Goal: Transaction & Acquisition: Purchase product/service

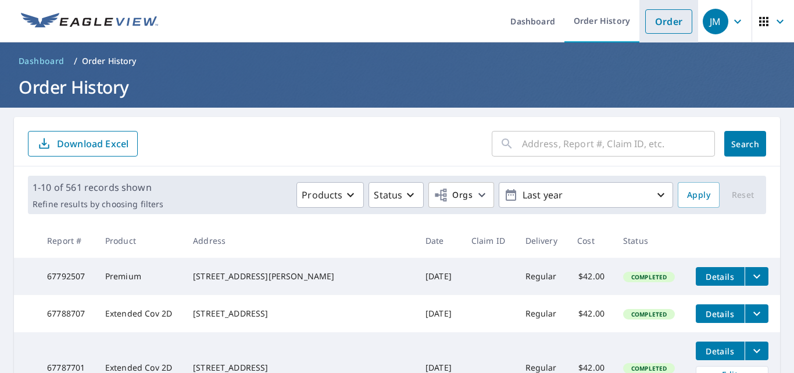
click at [648, 17] on link "Order" at bounding box center [668, 21] width 47 height 24
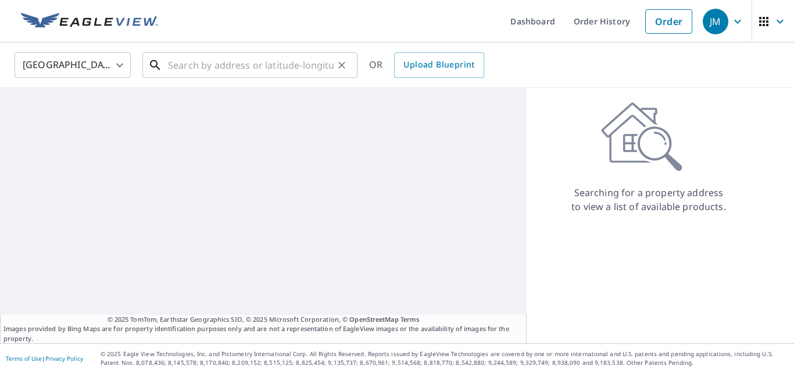
click at [283, 61] on input "text" at bounding box center [251, 65] width 166 height 33
paste input "[STREET_ADDRESS]"
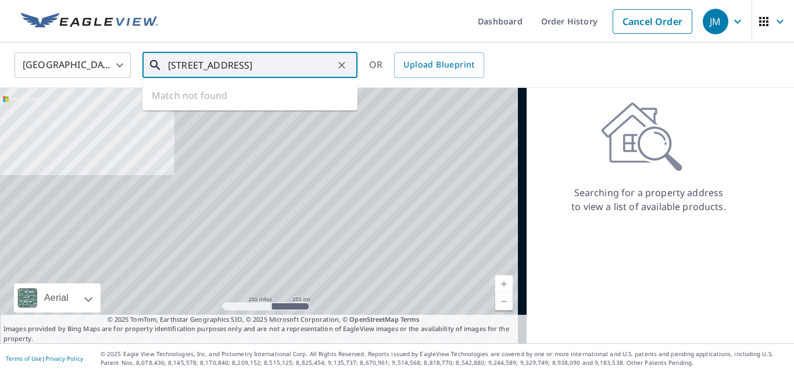
scroll to position [0, 34]
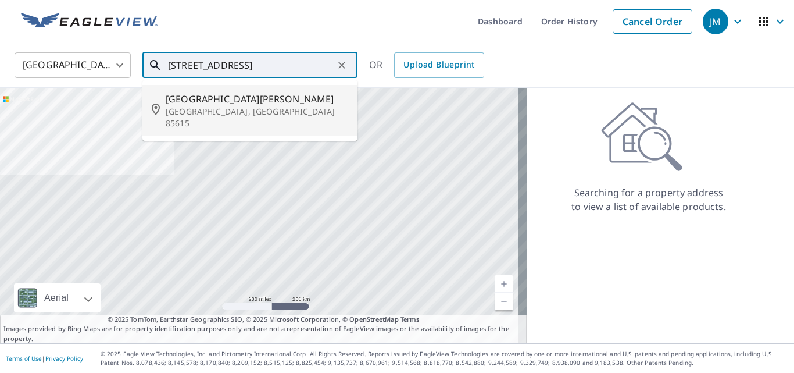
click at [246, 101] on span "[GEOGRAPHIC_DATA][PERSON_NAME]" at bounding box center [257, 99] width 183 height 14
type input "[STREET_ADDRESS][PERSON_NAME]"
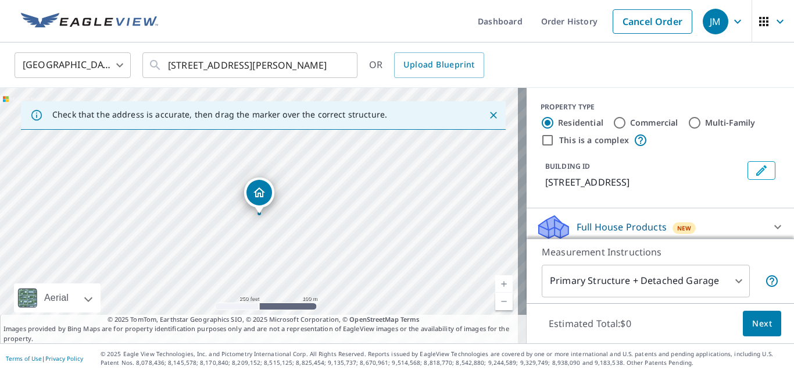
scroll to position [58, 0]
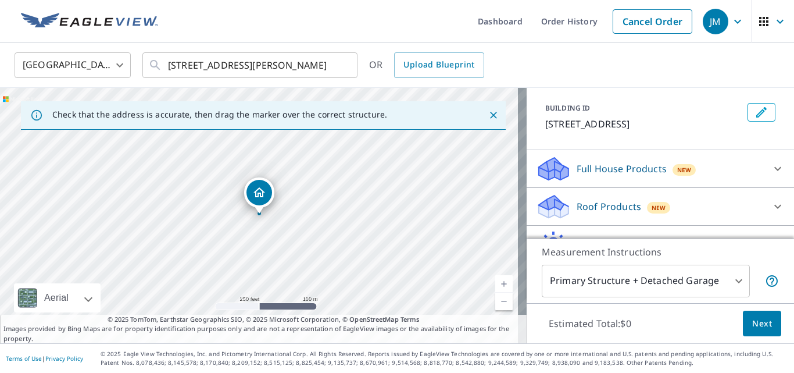
click at [583, 200] on p "Roof Products" at bounding box center [609, 206] width 65 height 14
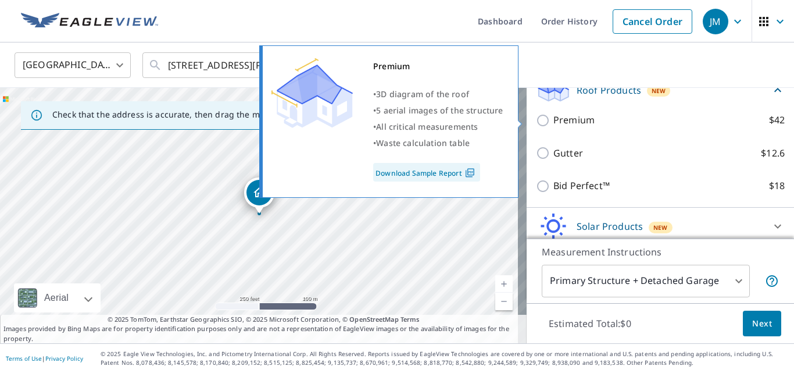
click at [556, 122] on p "Premium" at bounding box center [574, 120] width 41 height 15
click at [554, 122] on input "Premium $42" at bounding box center [544, 120] width 17 height 14
checkbox input "true"
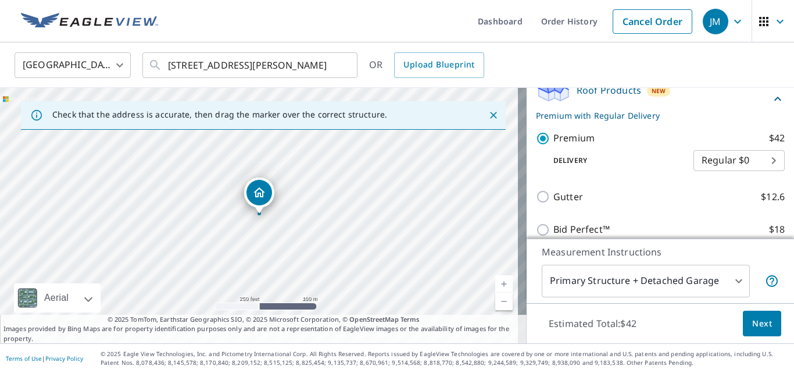
click at [762, 331] on button "Next" at bounding box center [762, 324] width 38 height 26
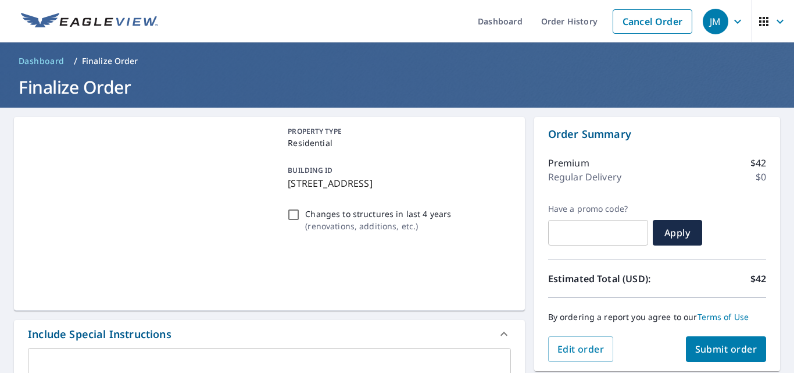
scroll to position [233, 0]
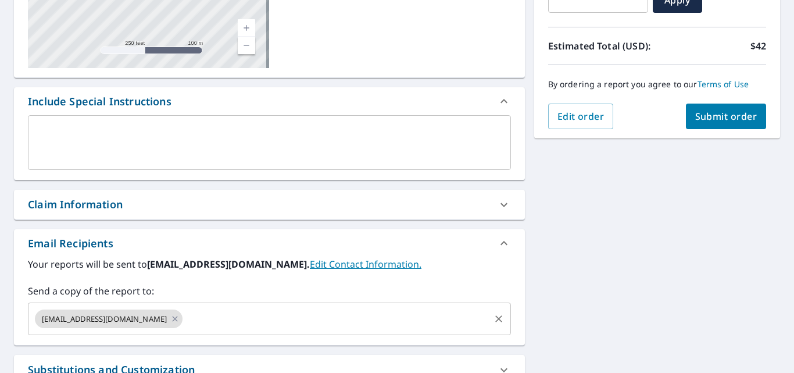
click at [248, 309] on input "text" at bounding box center [336, 319] width 304 height 22
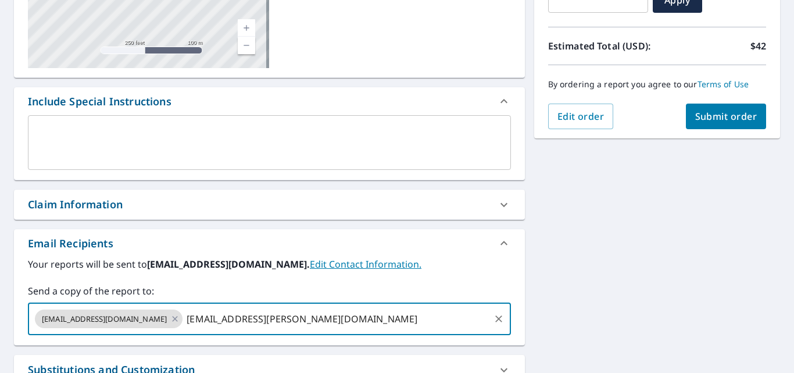
type input "[EMAIL_ADDRESS][PERSON_NAME][DOMAIN_NAME]"
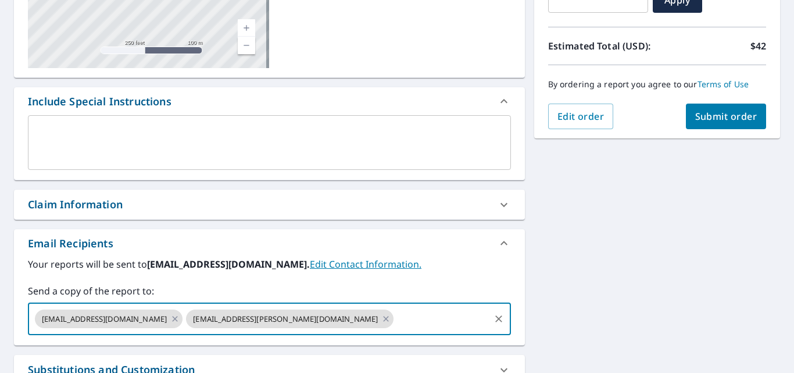
scroll to position [116, 0]
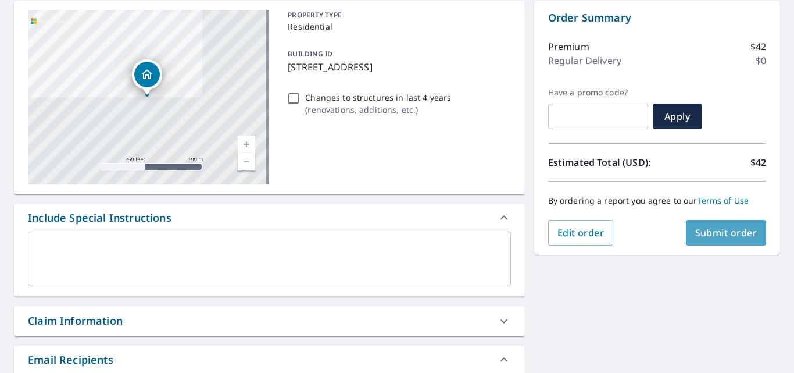
click at [725, 236] on span "Submit order" at bounding box center [726, 232] width 62 height 13
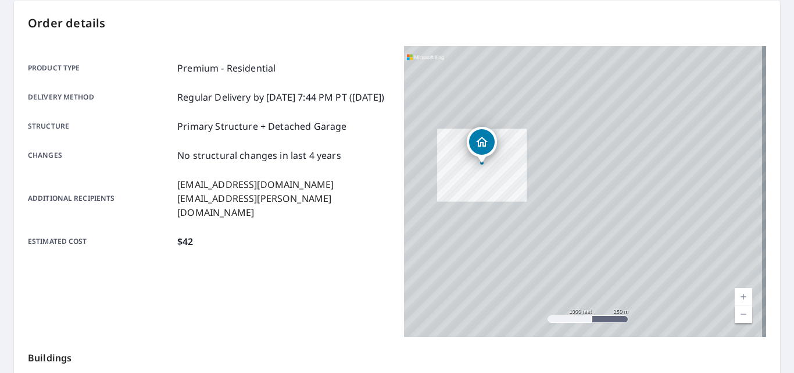
scroll to position [312, 0]
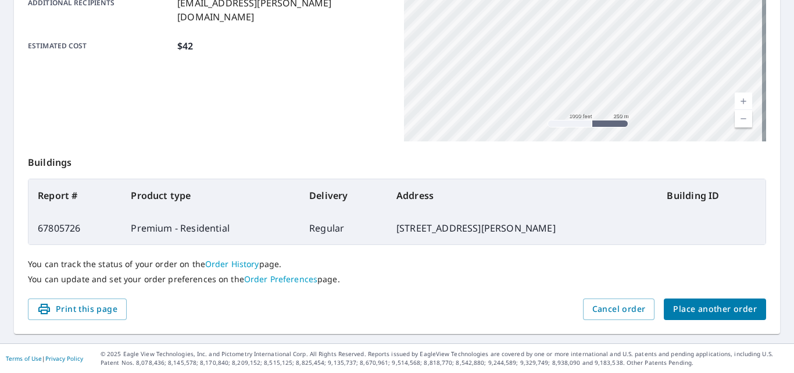
click at [224, 257] on div "You can track the status of your order on the Order History page. You can updat…" at bounding box center [397, 271] width 738 height 53
click at [226, 262] on link "Order History" at bounding box center [232, 263] width 54 height 11
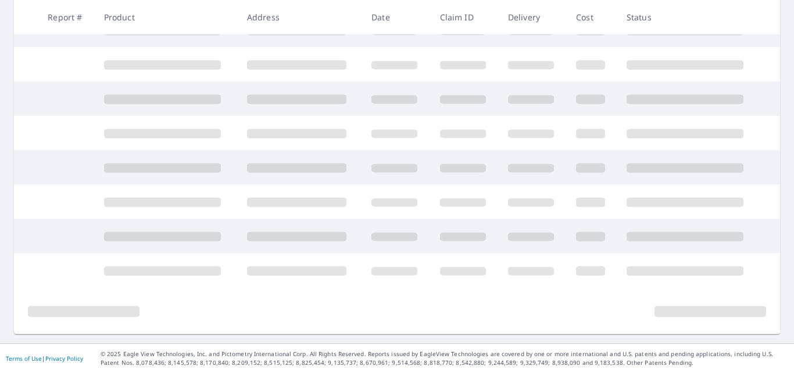
scroll to position [301, 0]
